Goal: Information Seeking & Learning: Learn about a topic

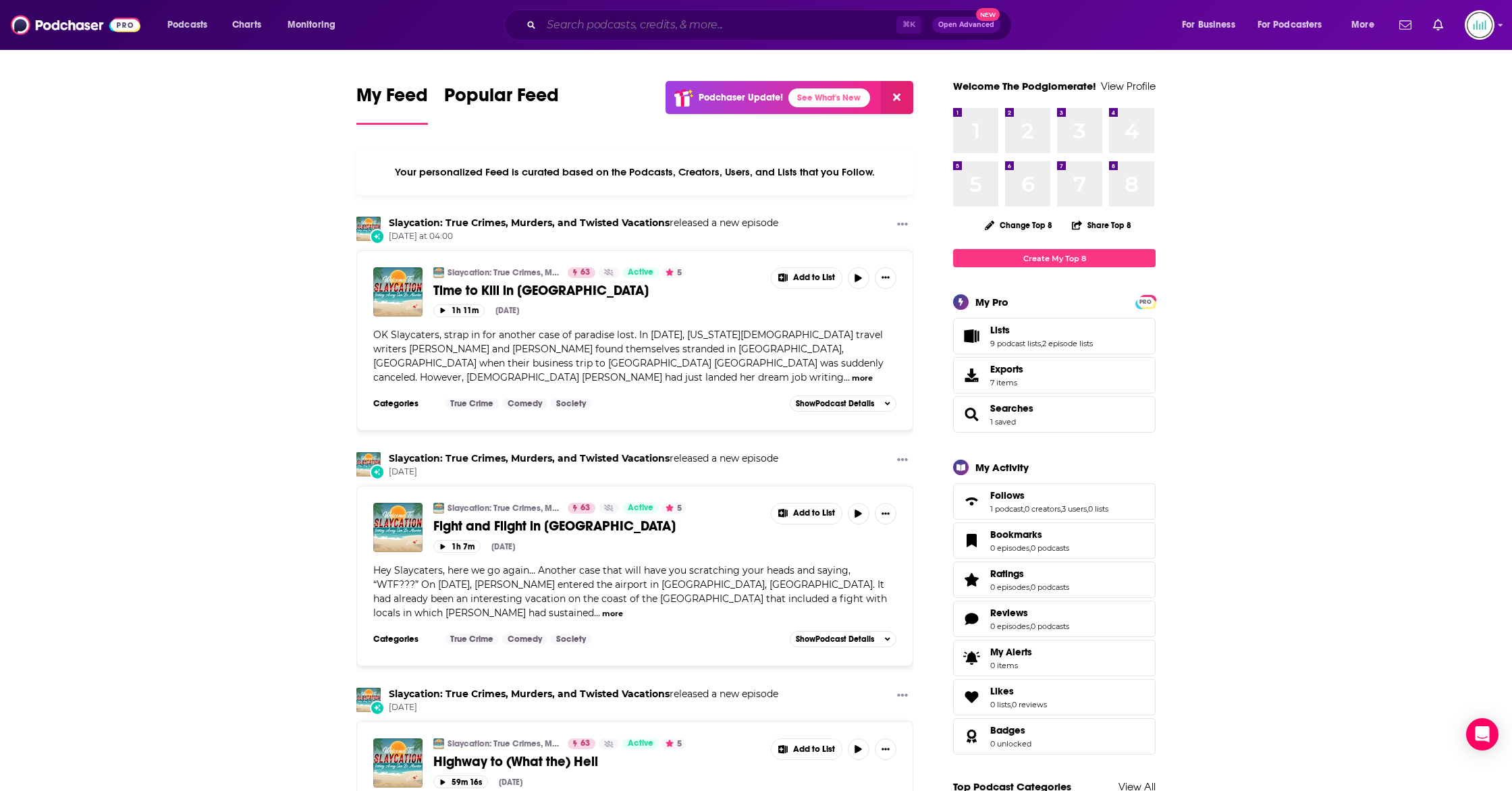
click at [588, 28] on input "Search podcasts, credits, & more..." at bounding box center [719, 25] width 355 height 22
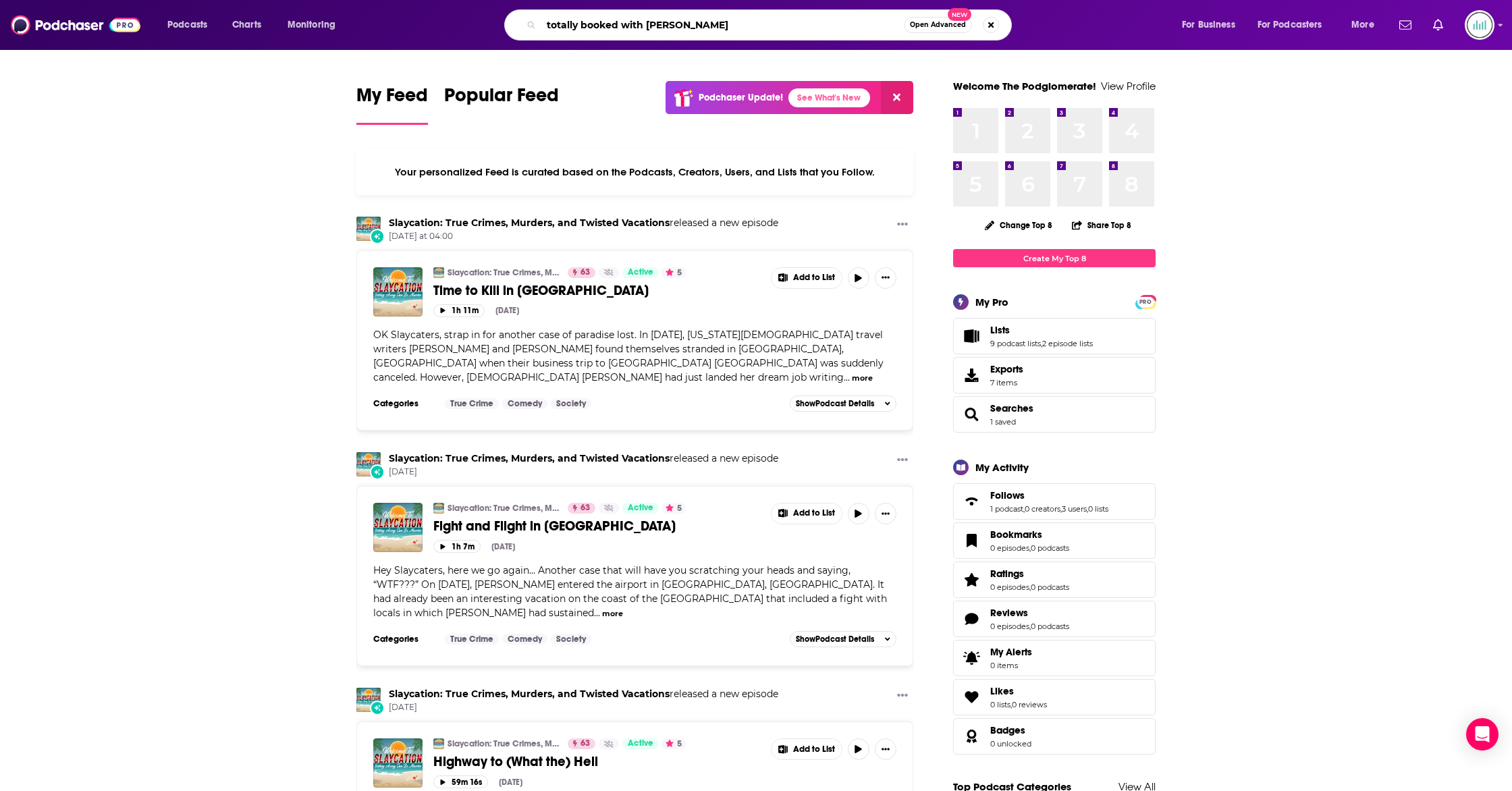
type input "totally booked with [PERSON_NAME]"
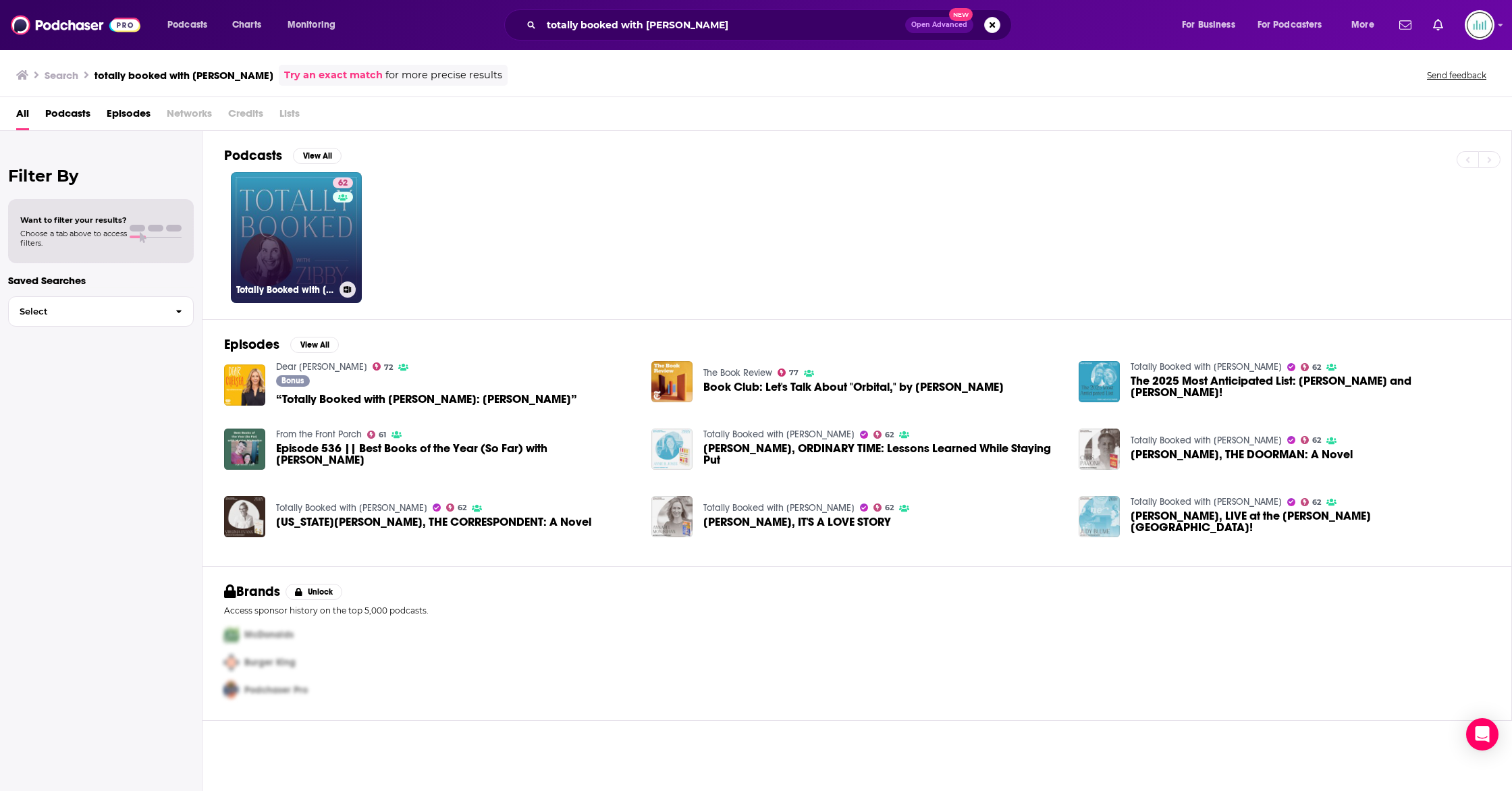
click at [336, 246] on div "62" at bounding box center [344, 229] width 23 height 104
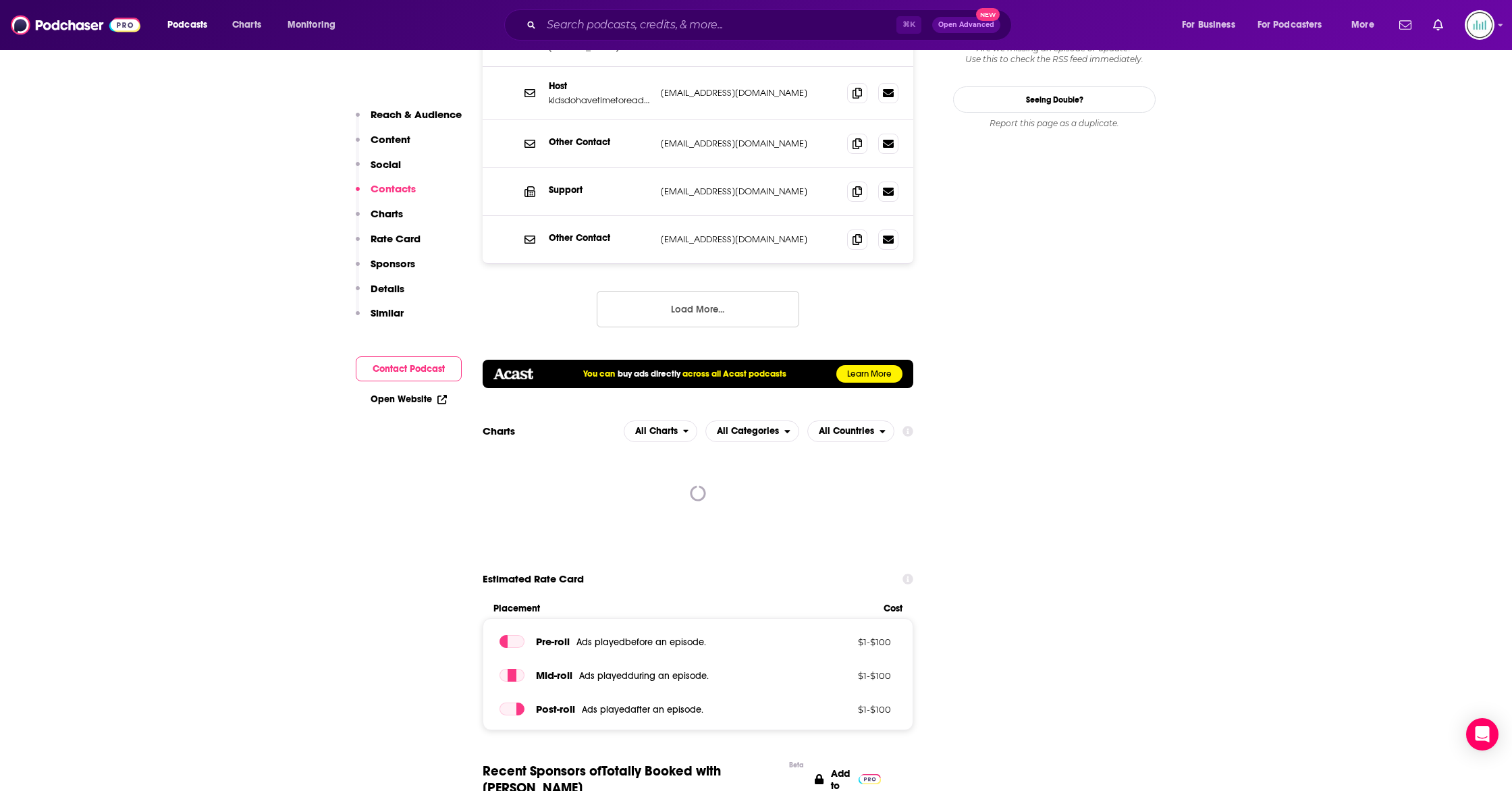
scroll to position [1594, 0]
